Goal: Navigation & Orientation: Find specific page/section

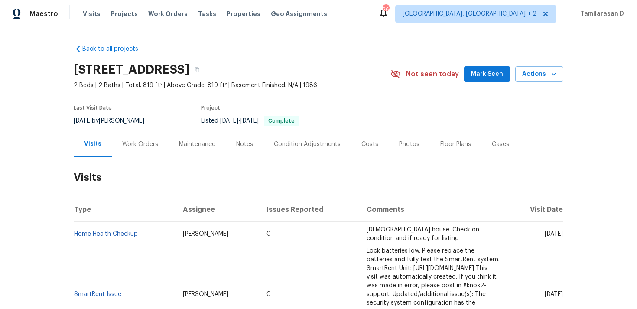
click at [140, 143] on div "Work Orders" at bounding box center [140, 144] width 36 height 9
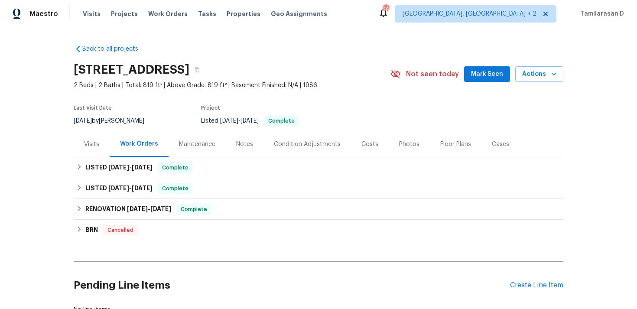
click at [94, 150] on div "Visits" at bounding box center [92, 144] width 36 height 26
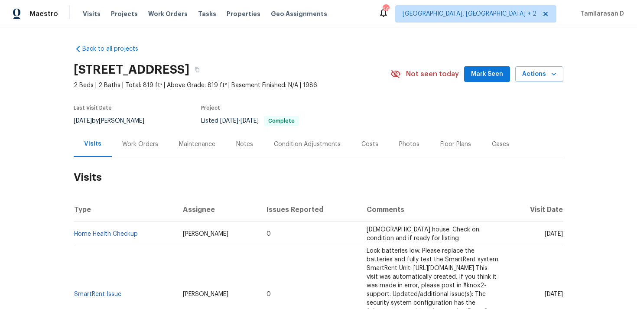
click at [136, 145] on div "Work Orders" at bounding box center [140, 144] width 36 height 9
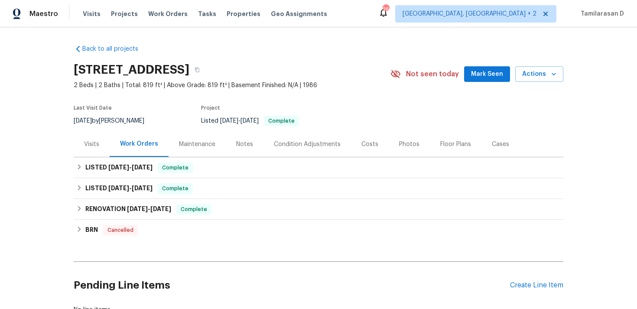
click at [85, 145] on div "Visits" at bounding box center [91, 144] width 15 height 9
